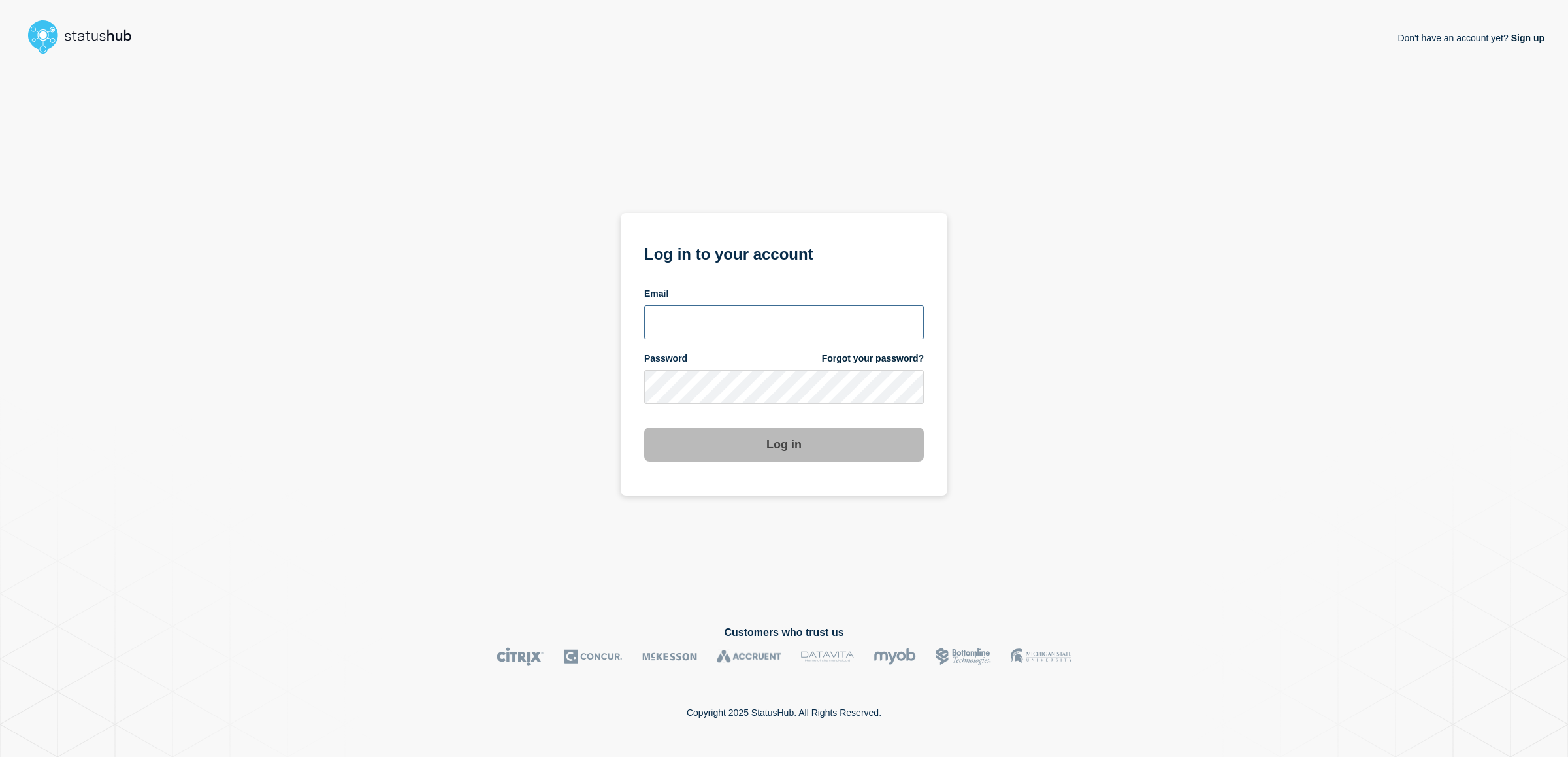
type input "allan.capulong@catonetworks.com"
click at [764, 444] on button "Log in" at bounding box center [784, 444] width 280 height 34
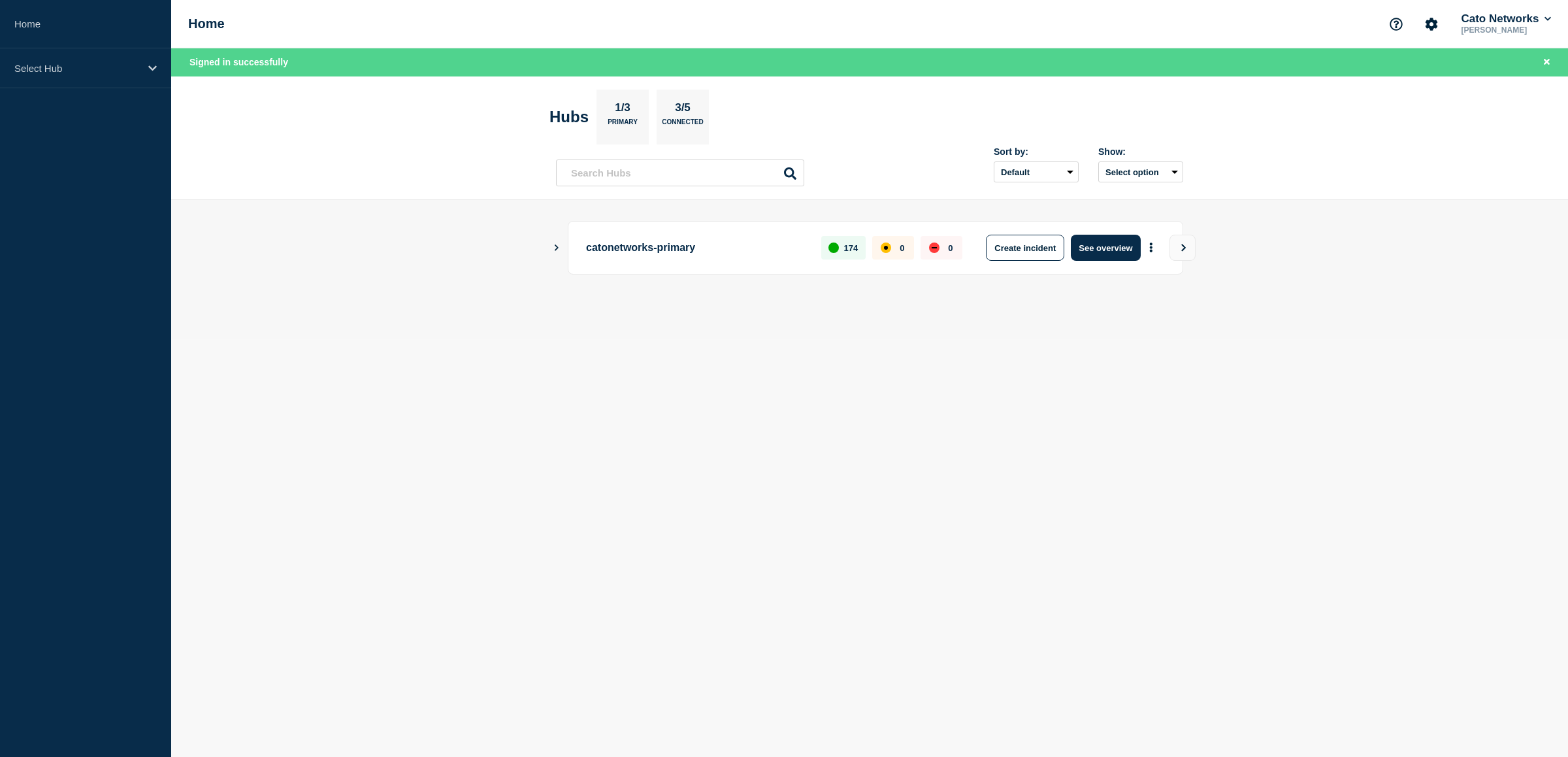
click at [552, 251] on main "catonetworks-primary 174 0 0 Create incident See overview" at bounding box center [870, 270] width 1397 height 139
click at [553, 249] on icon "Show Connected Hubs" at bounding box center [556, 247] width 9 height 7
click at [85, 58] on div "Select Hub" at bounding box center [86, 68] width 171 height 40
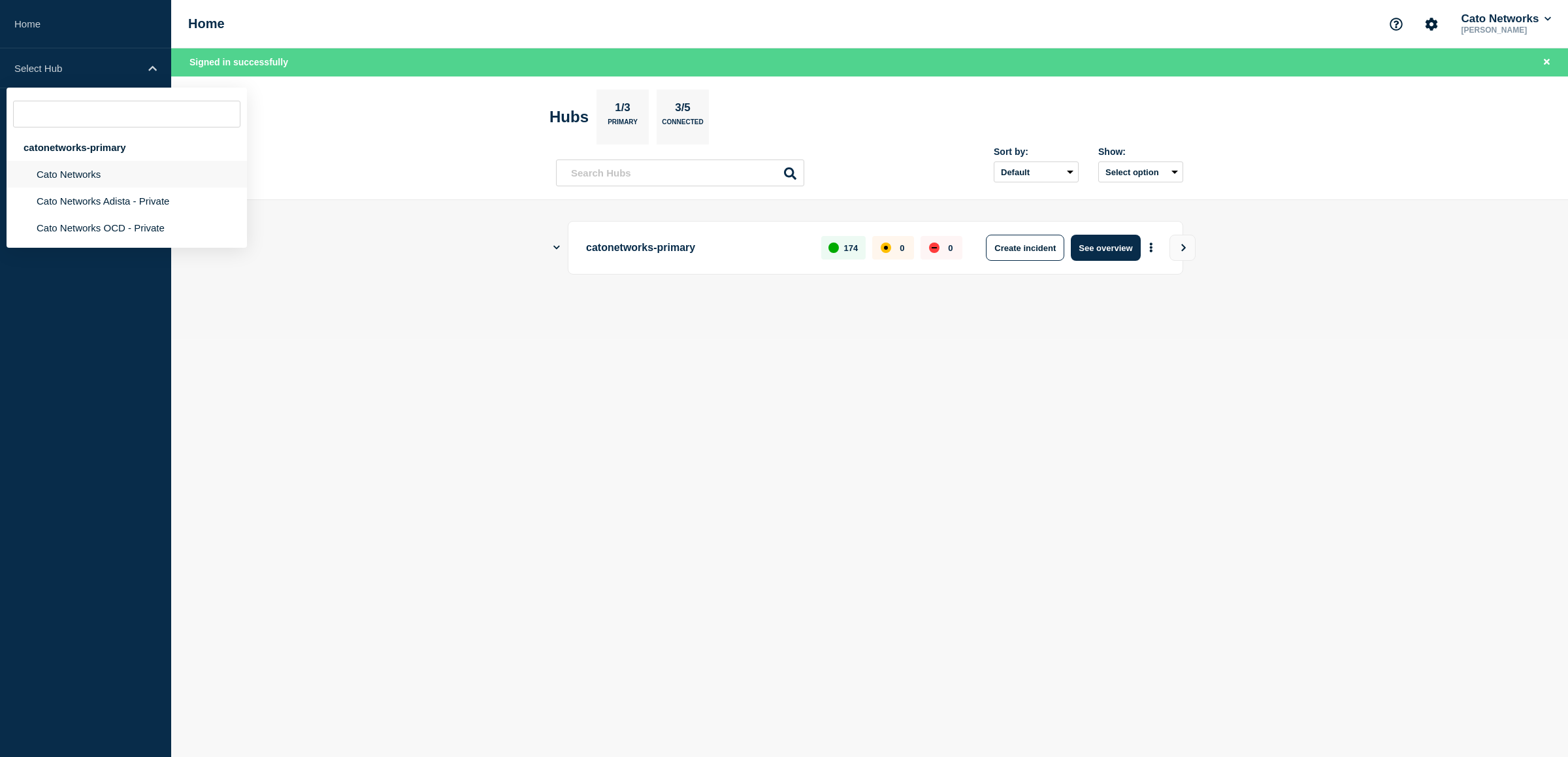
click at [95, 188] on li "Cato Networks" at bounding box center [127, 201] width 241 height 27
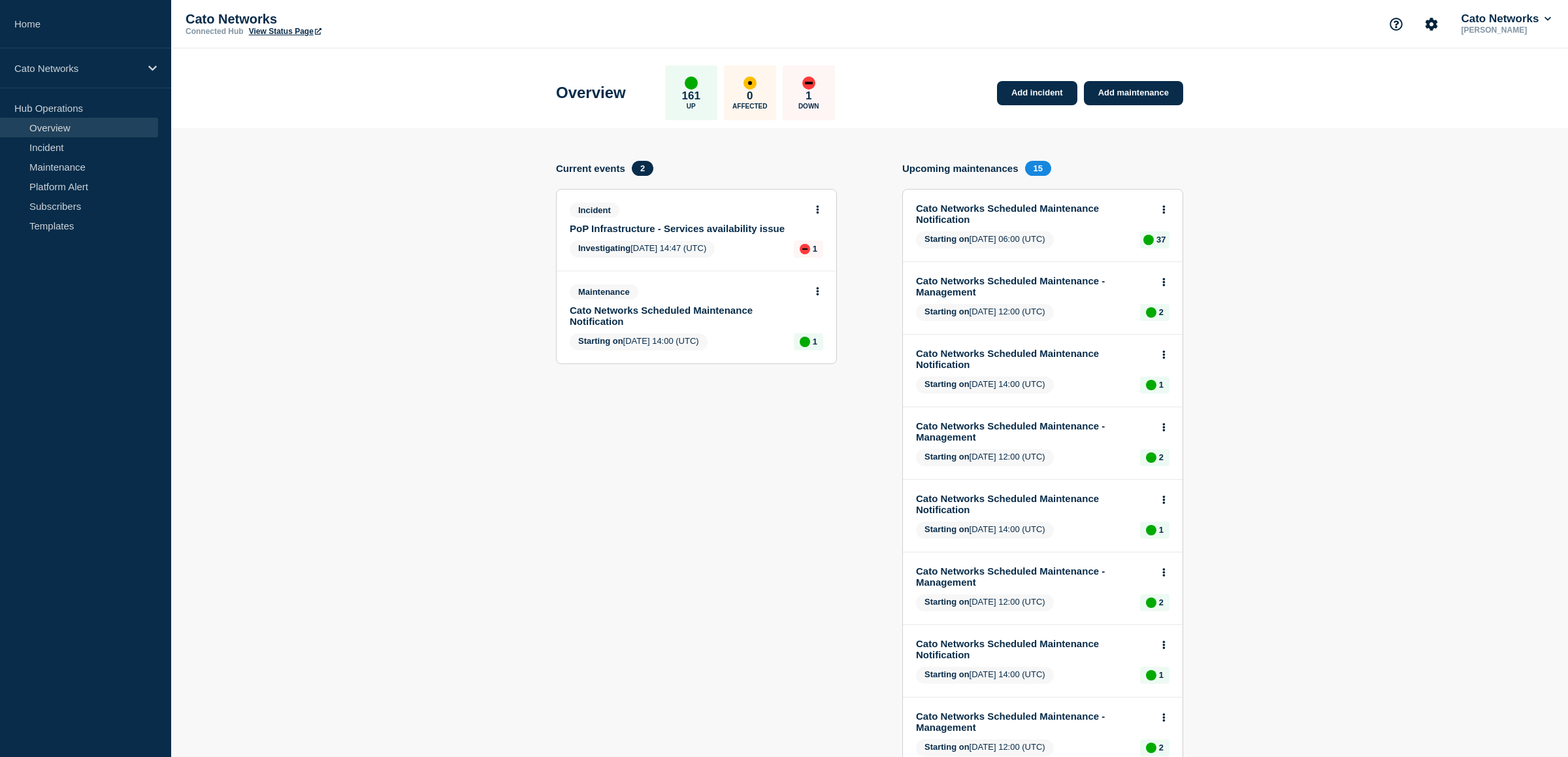
scroll to position [50, 0]
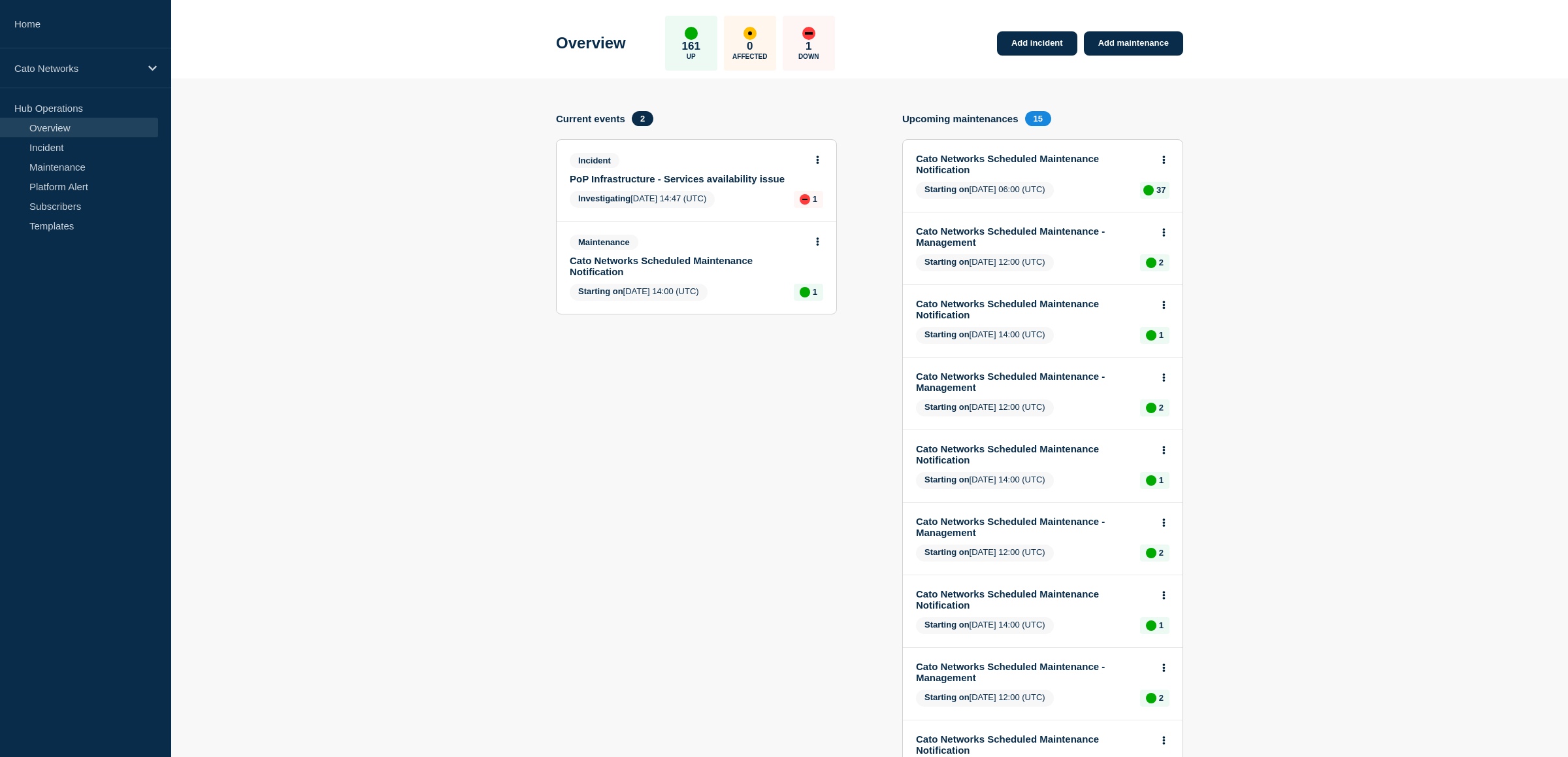
drag, startPoint x: 526, startPoint y: 241, endPoint x: 536, endPoint y: 230, distance: 14.9
click at [528, 236] on section "Add incident Add maintenance Current events 2 Incident PoP Infrastructure - Ser…" at bounding box center [870, 709] width 1397 height 1262
drag, startPoint x: 717, startPoint y: 343, endPoint x: 749, endPoint y: 239, distance: 108.8
click at [717, 342] on section "Current events 2 Incident PoP Infrastructure - Services availability issue Inve…" at bounding box center [696, 519] width 281 height 816
click at [816, 156] on button at bounding box center [817, 160] width 11 height 11
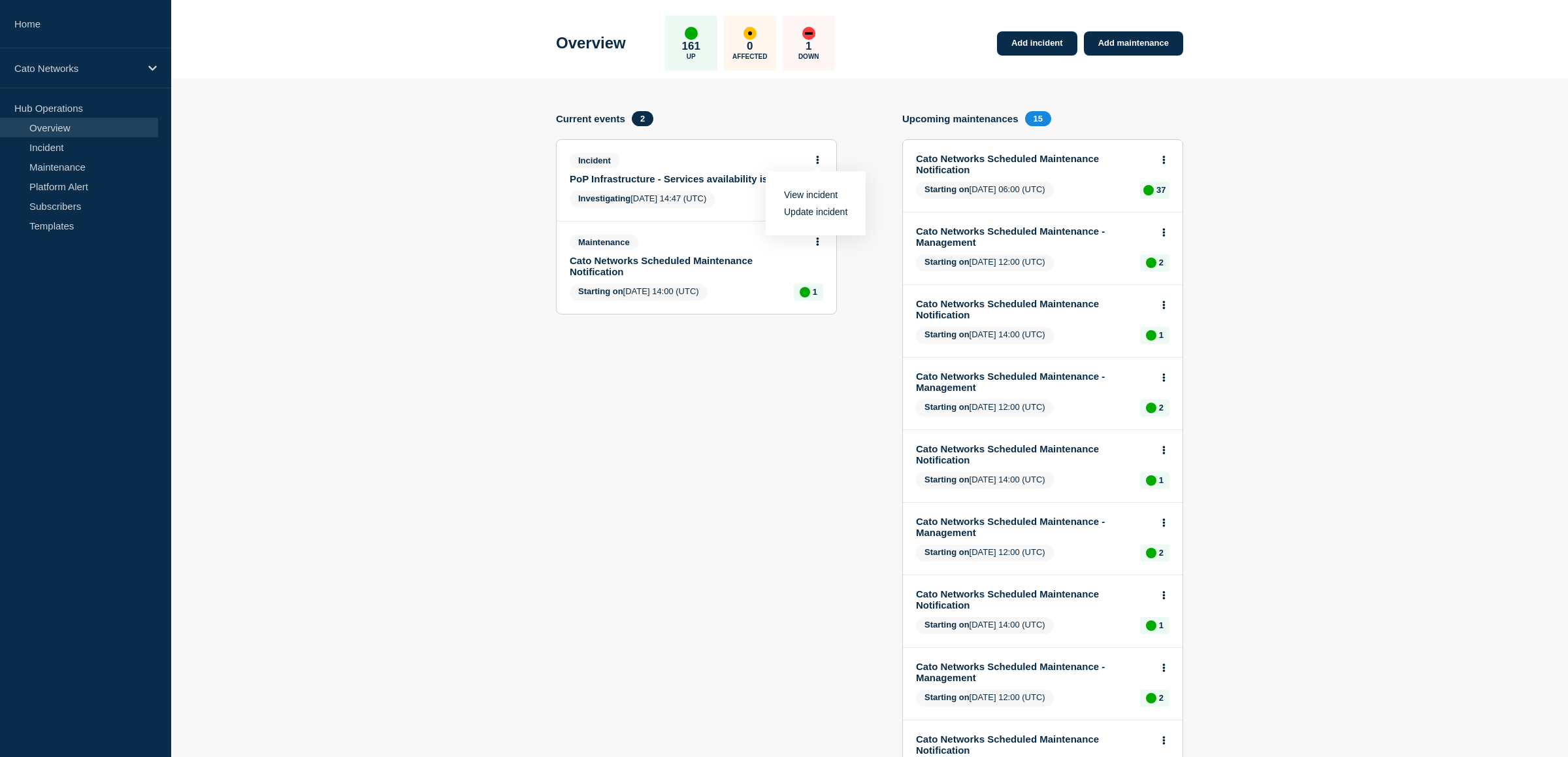
click at [491, 182] on section "Add incident Add maintenance Current events 2 Incident PoP Infrastructure - Ser…" at bounding box center [870, 709] width 1397 height 1262
click at [650, 179] on link "PoP Infrastructure - Services availability issue" at bounding box center [687, 179] width 236 height 11
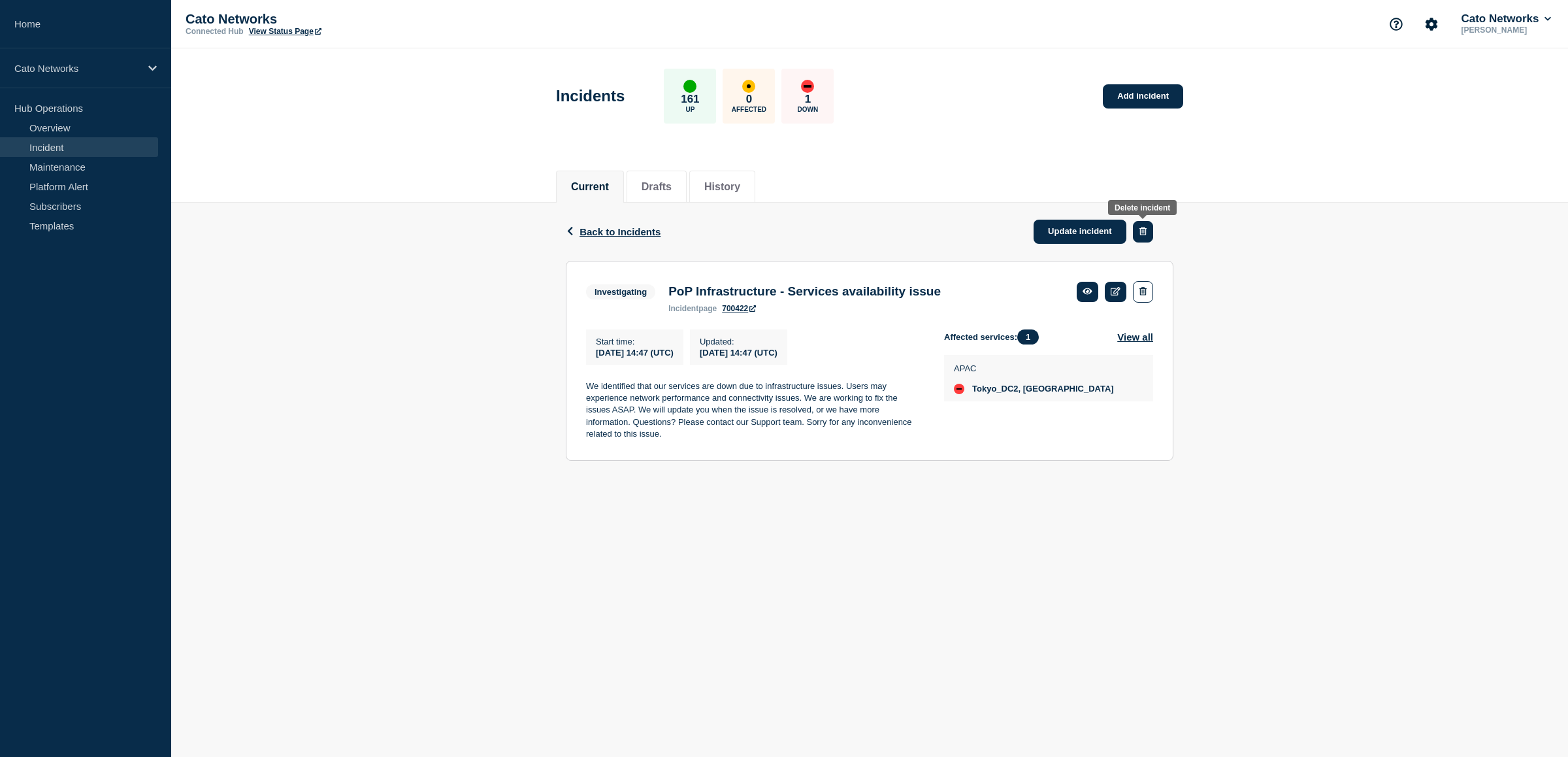
click at [1149, 226] on button "button" at bounding box center [1142, 232] width 20 height 22
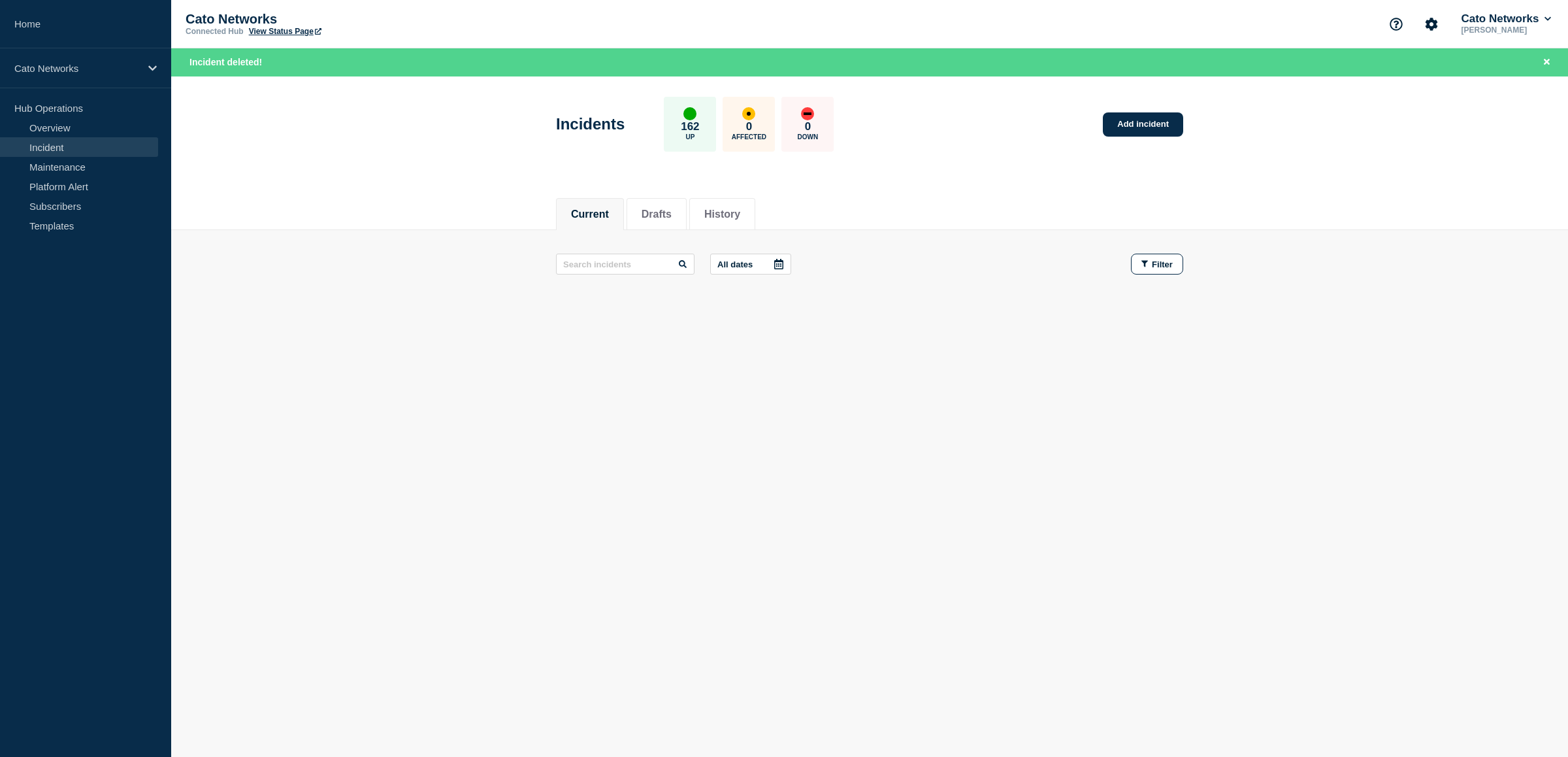
click at [335, 226] on div "Current Drafts History Current Drafts History All dates Filter" at bounding box center [870, 296] width 1397 height 222
